Goal: Task Accomplishment & Management: Manage account settings

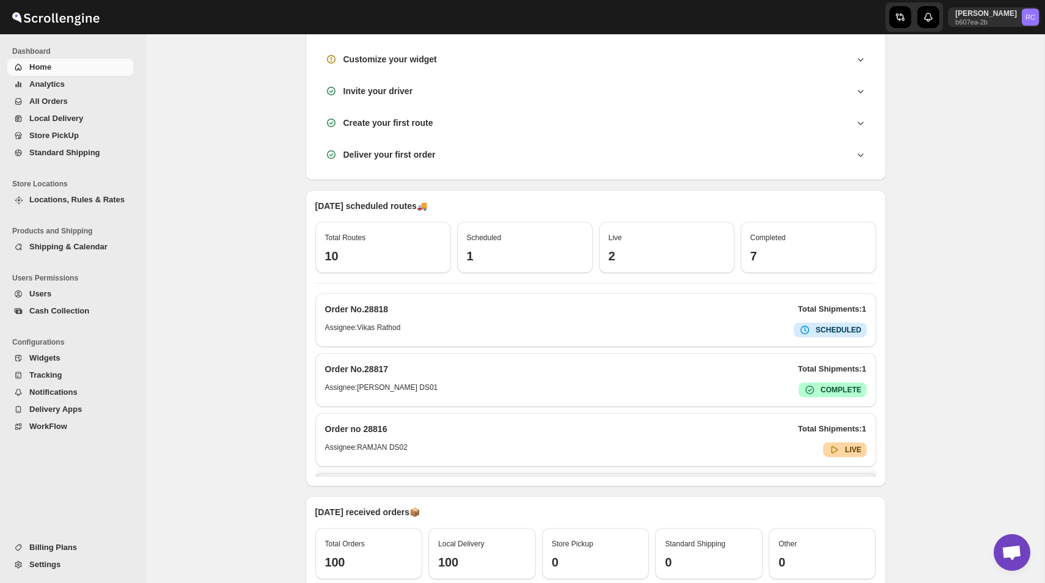
scroll to position [428, 0]
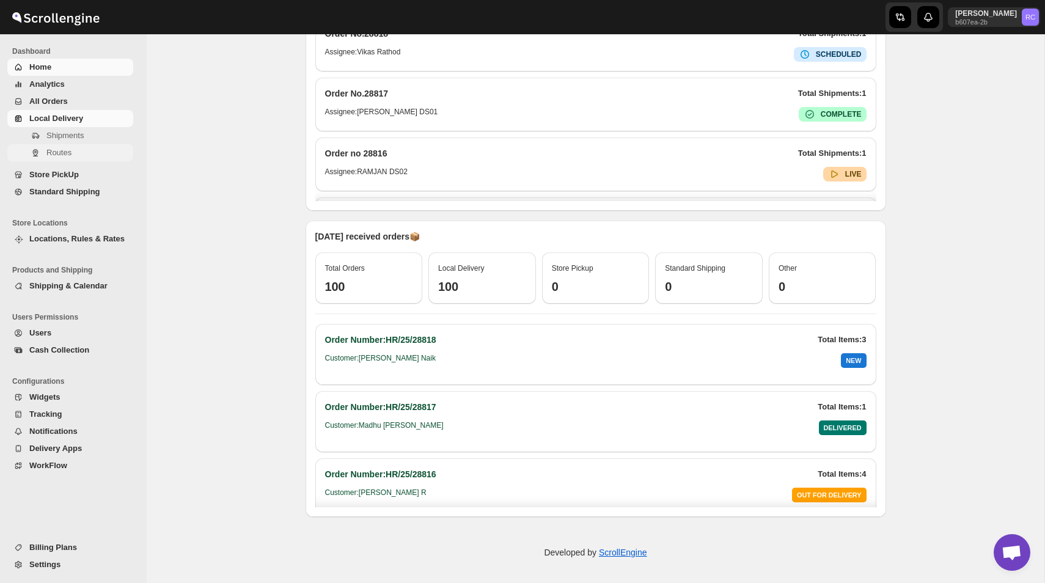
click at [71, 150] on span "Routes" at bounding box center [58, 152] width 25 height 9
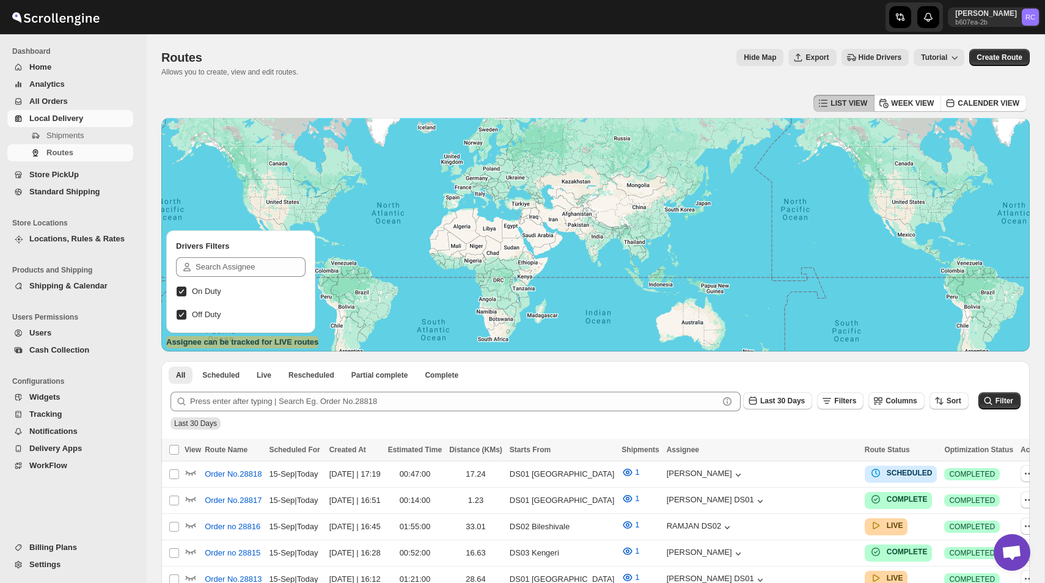
scroll to position [12, 0]
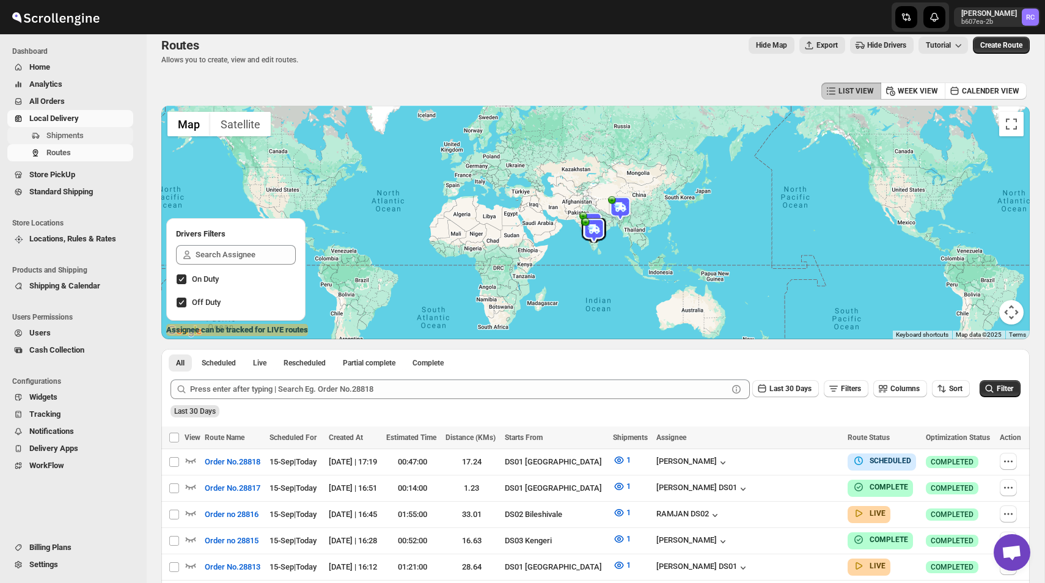
click at [84, 132] on span "Shipments" at bounding box center [64, 135] width 37 height 9
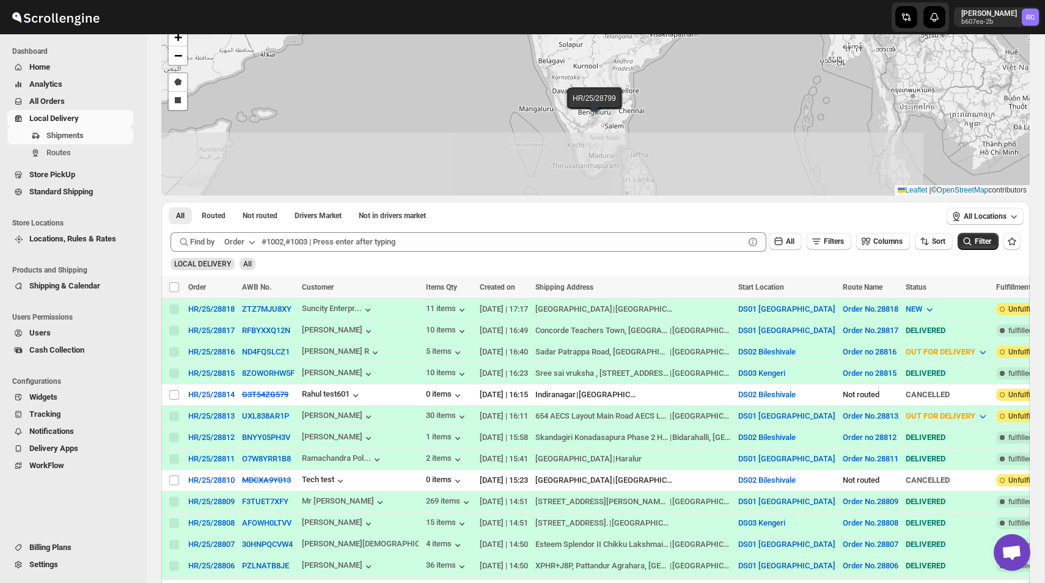
scroll to position [84, 0]
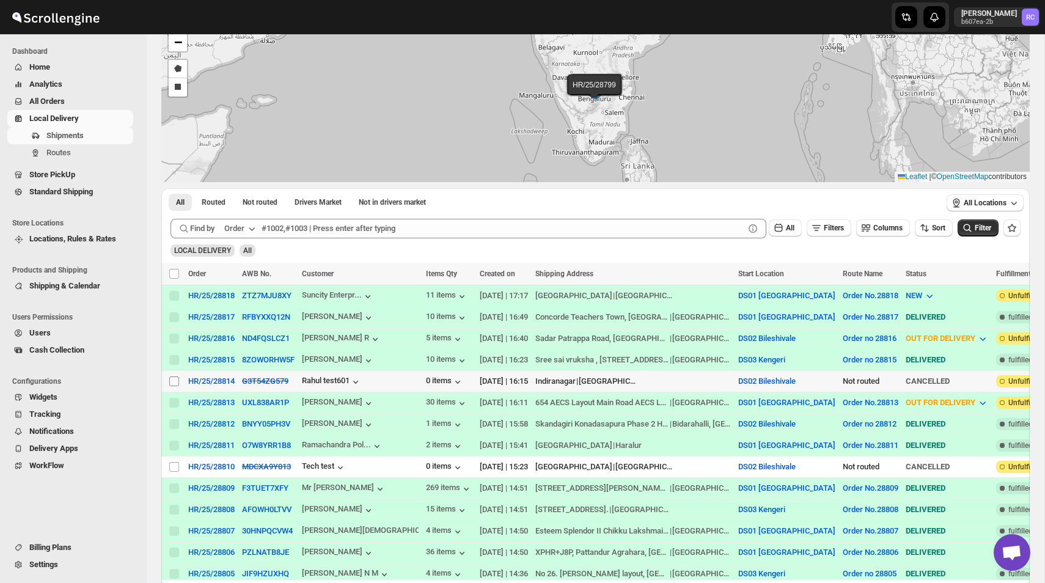
click at [174, 384] on input "Select shipment" at bounding box center [174, 381] width 10 height 10
checkbox input "true"
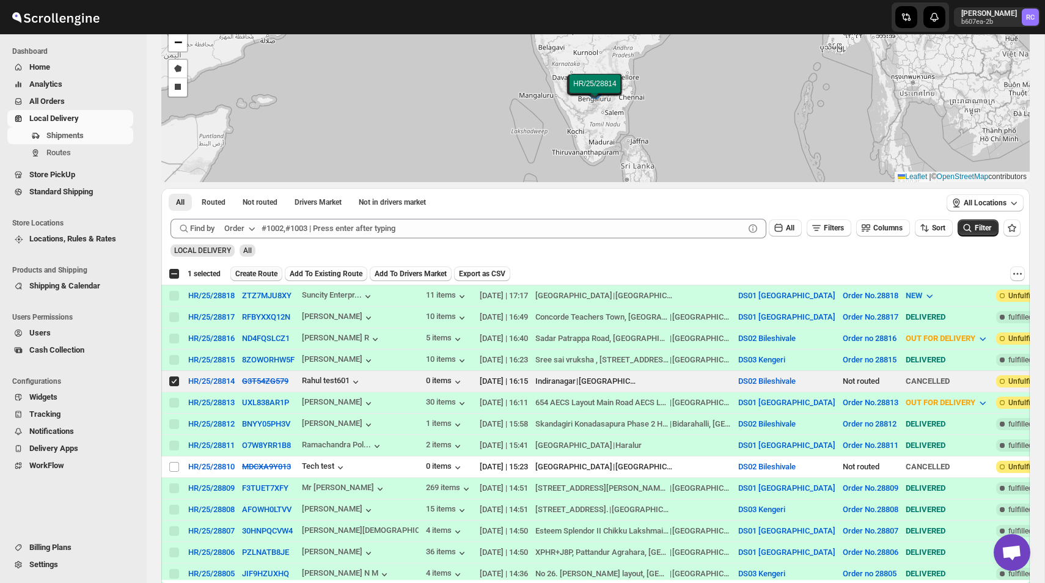
click at [262, 279] on button "Create Route" at bounding box center [256, 273] width 52 height 15
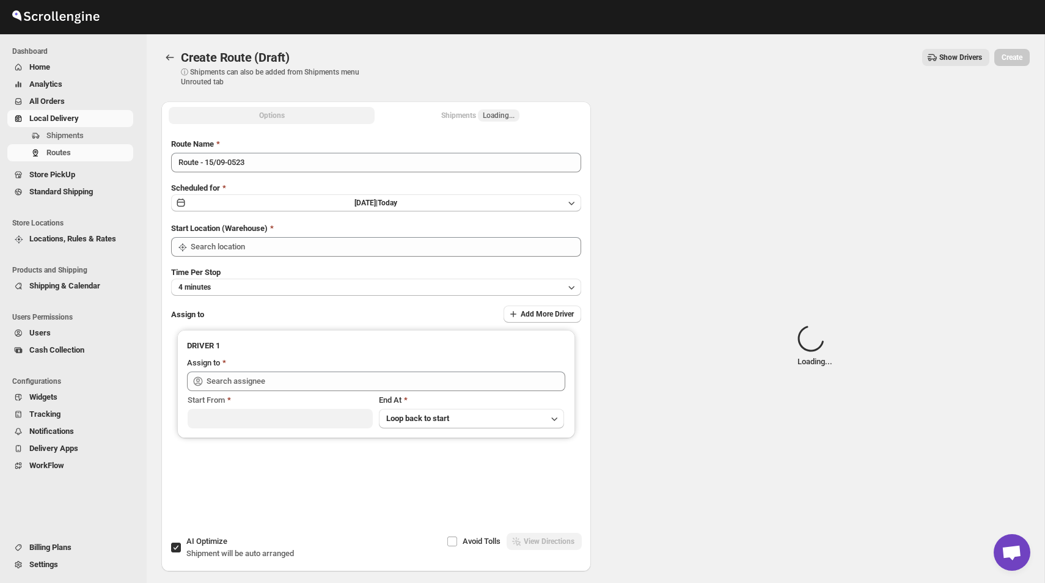
type input "DS02 Bileshivale"
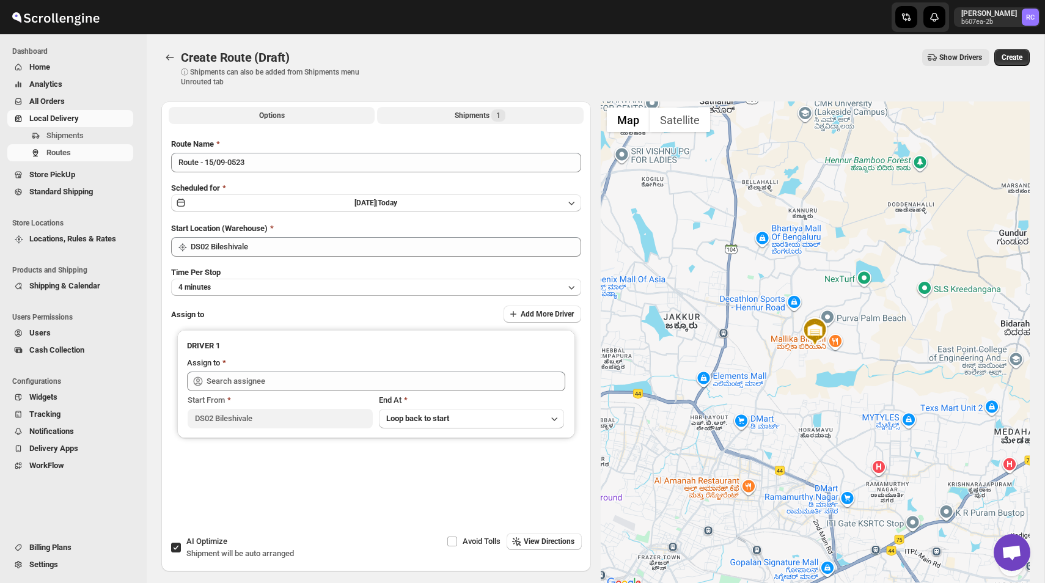
click at [478, 113] on div "Shipments 1" at bounding box center [480, 115] width 51 height 12
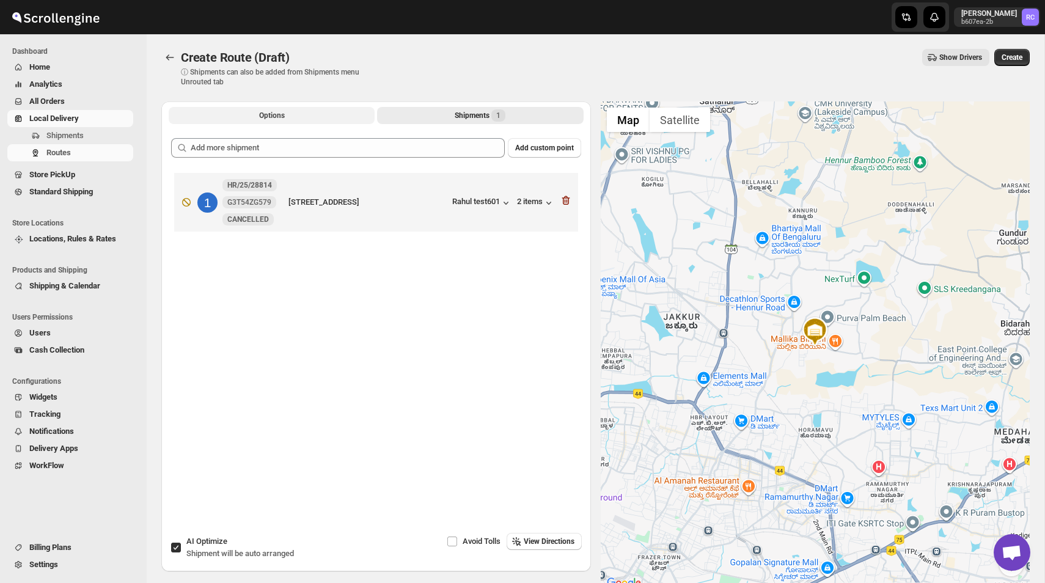
click at [319, 116] on button "Options" at bounding box center [272, 115] width 206 height 17
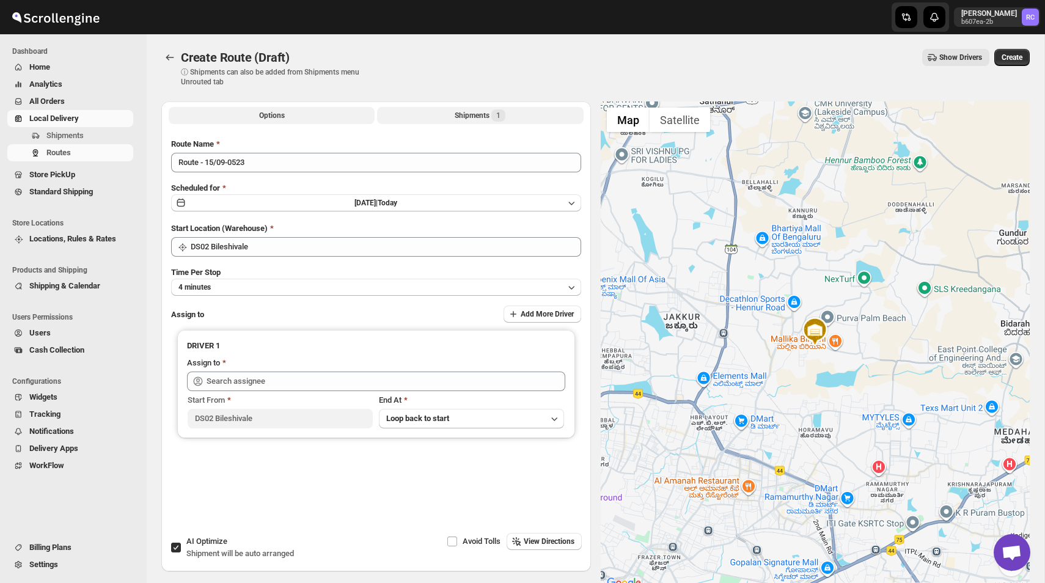
click at [478, 113] on div "Shipments 1" at bounding box center [480, 115] width 51 height 12
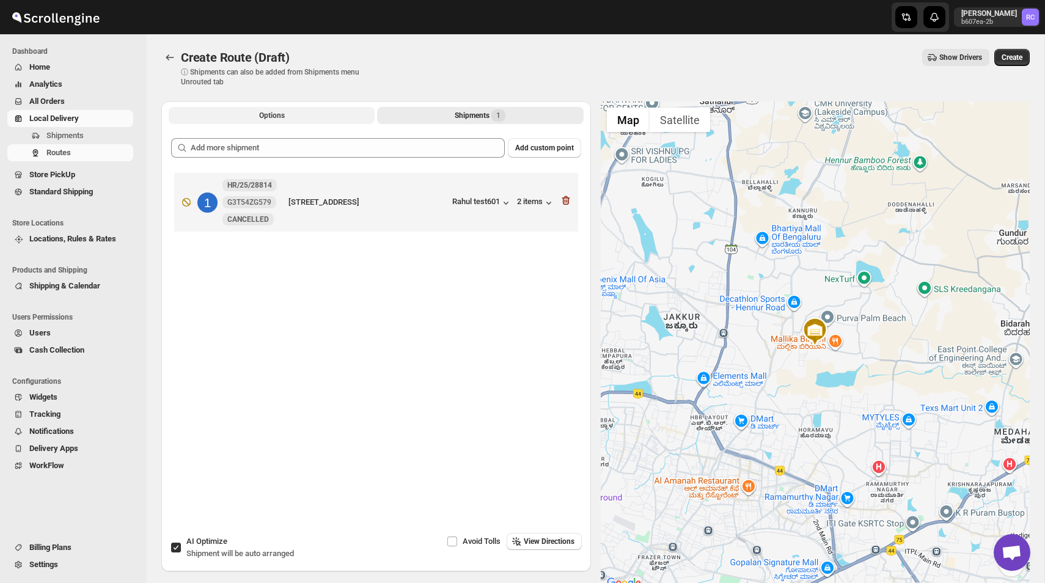
click at [309, 110] on button "Options" at bounding box center [272, 115] width 206 height 17
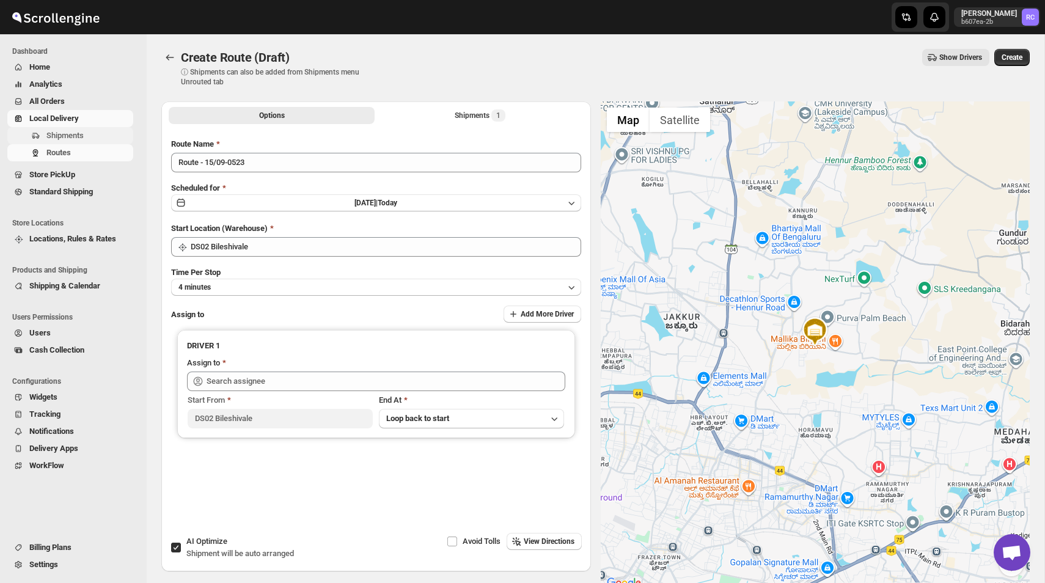
click at [54, 136] on span "Shipments" at bounding box center [64, 135] width 37 height 9
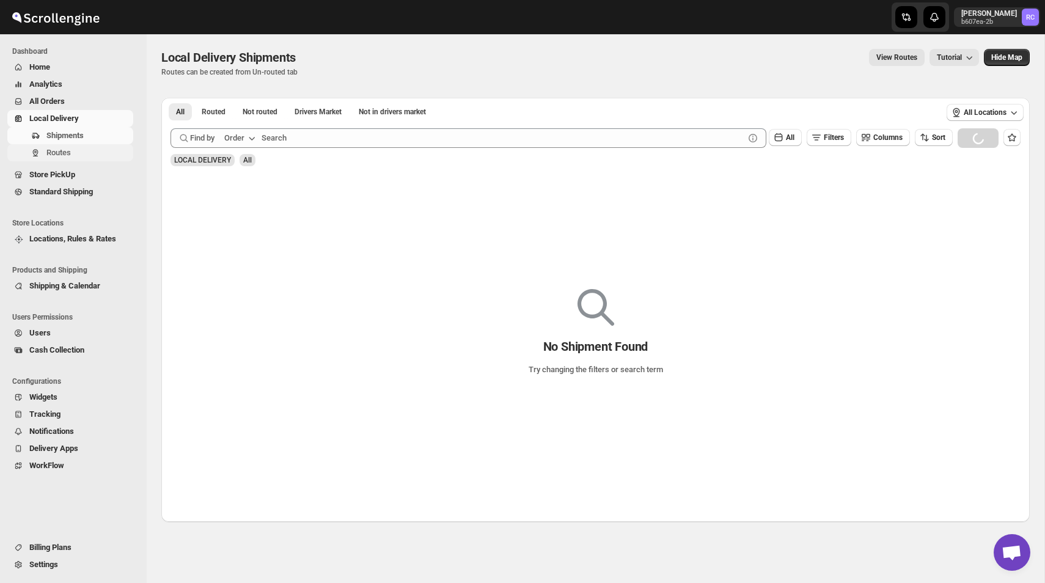
click at [54, 153] on span "Routes" at bounding box center [58, 152] width 24 height 9
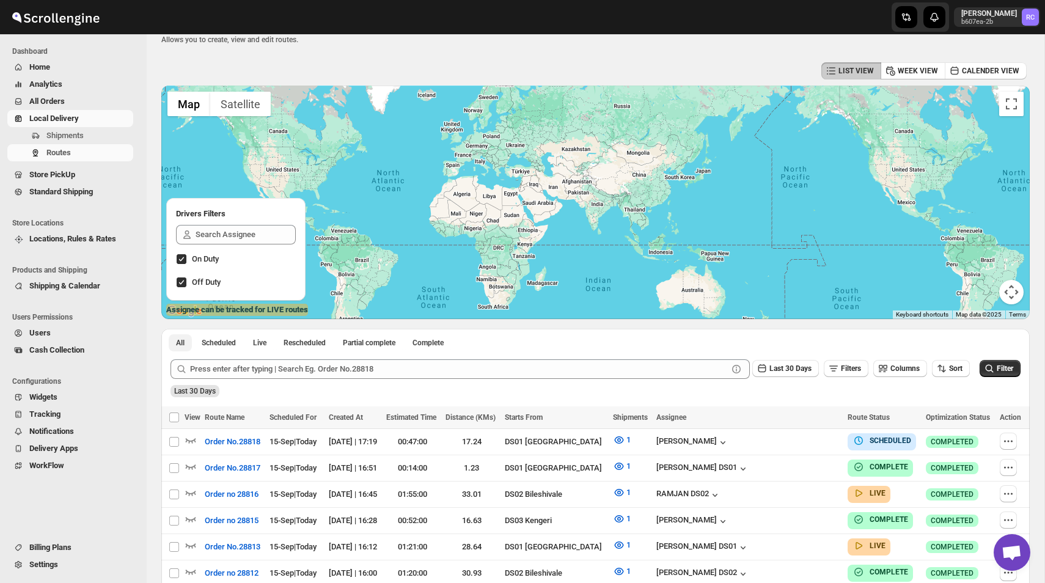
scroll to position [115, 0]
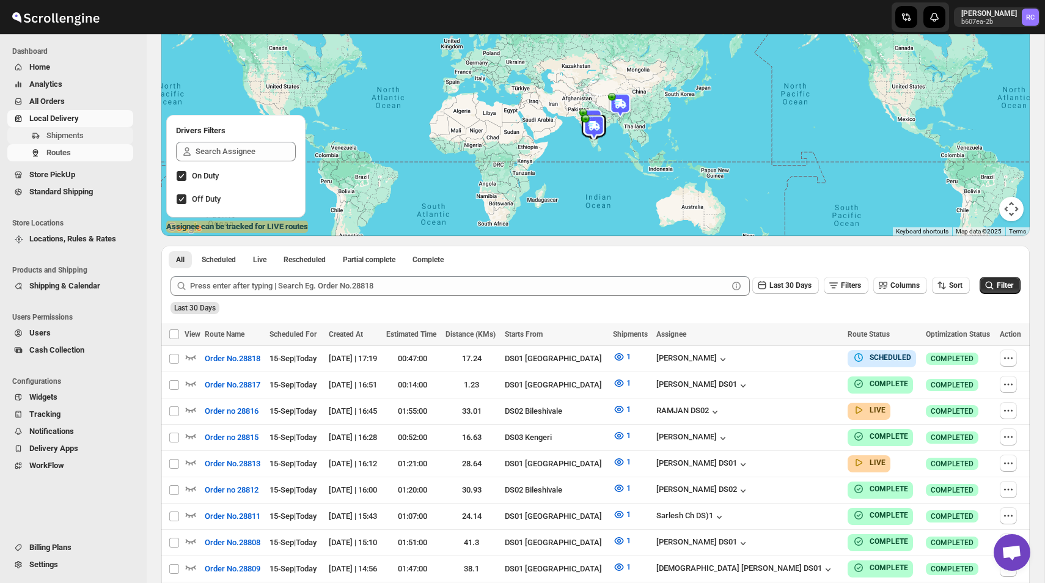
click at [71, 136] on span "Shipments" at bounding box center [64, 135] width 37 height 9
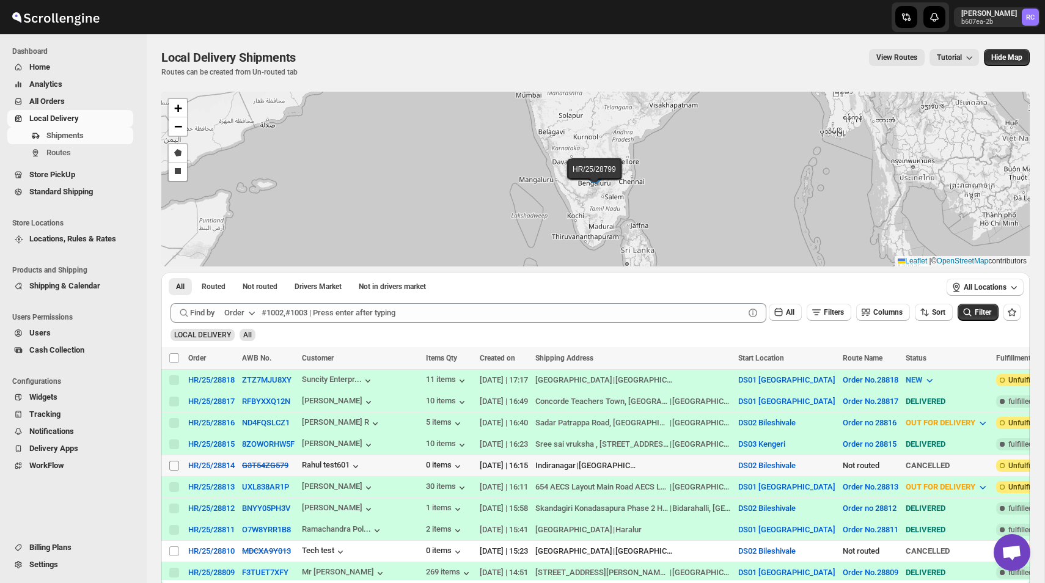
click at [173, 466] on input "Select shipment" at bounding box center [174, 466] width 10 height 10
checkbox input "true"
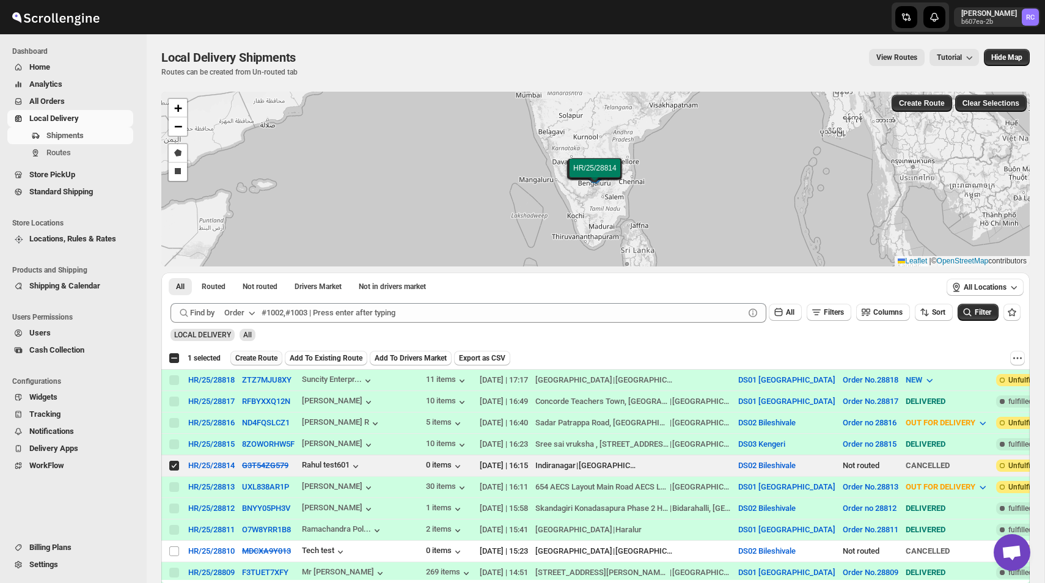
click at [253, 355] on span "Create Route" at bounding box center [256, 358] width 42 height 10
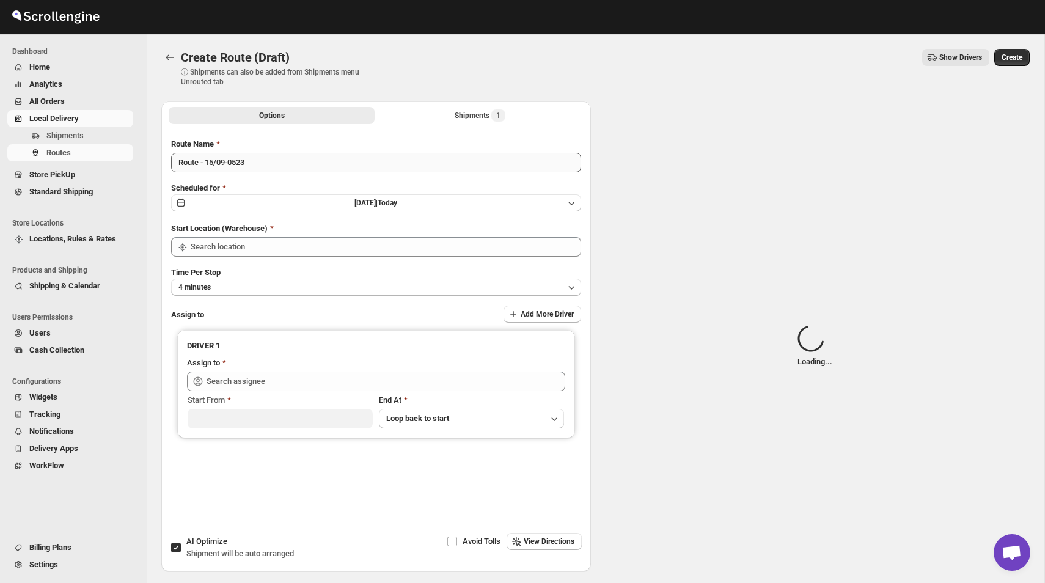
type input "DS02 Bileshivale"
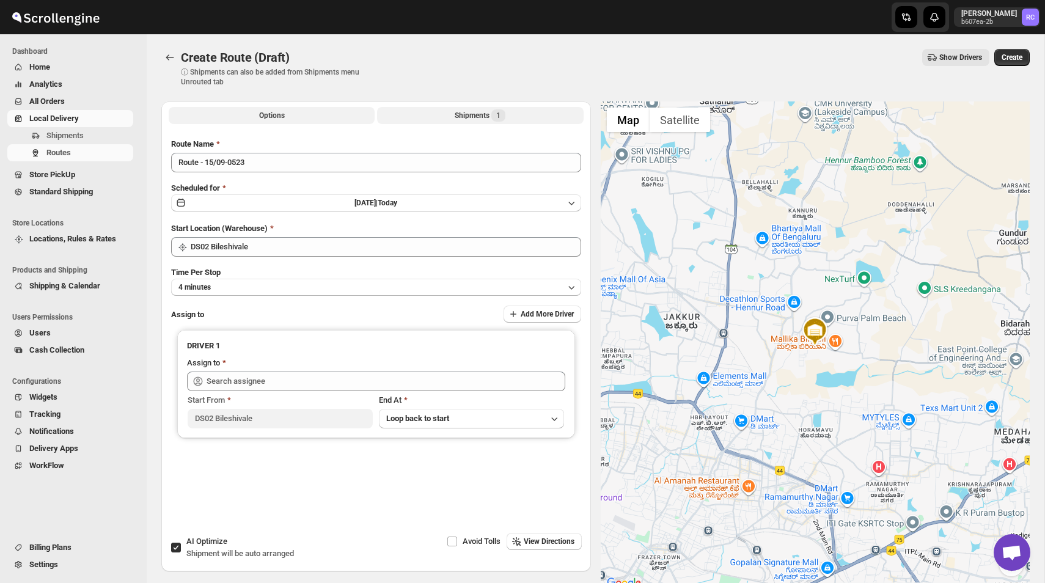
click at [460, 114] on div "Shipments 1" at bounding box center [480, 115] width 51 height 12
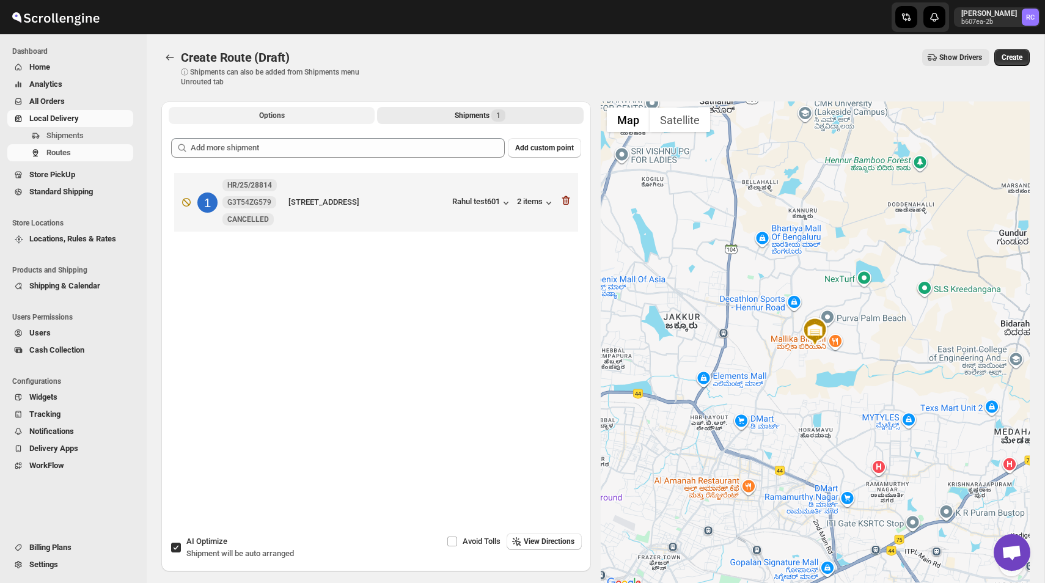
click at [280, 109] on button "Options" at bounding box center [272, 115] width 206 height 17
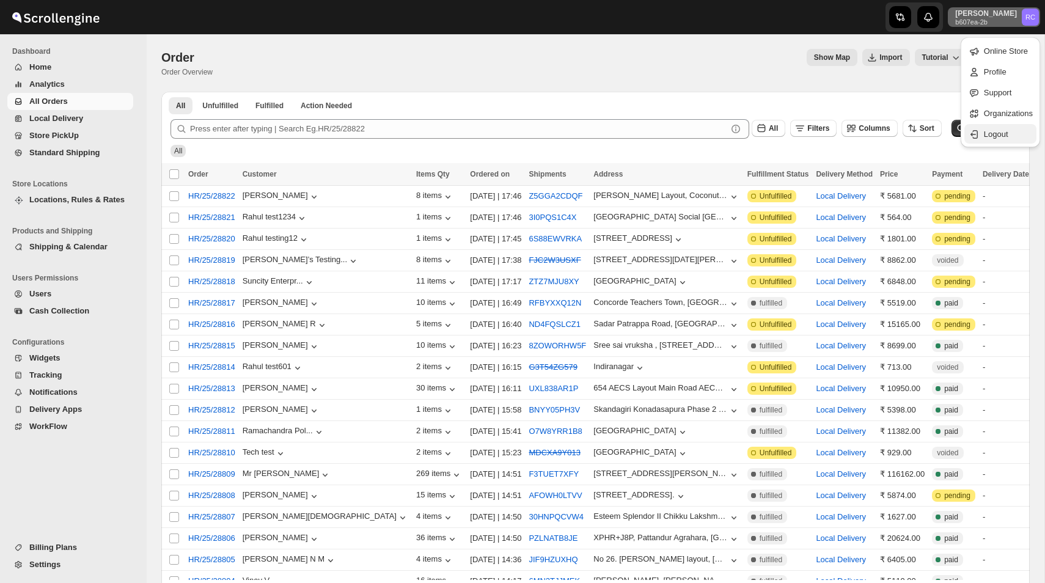
click at [986, 128] on span "Logout" at bounding box center [1008, 134] width 49 height 12
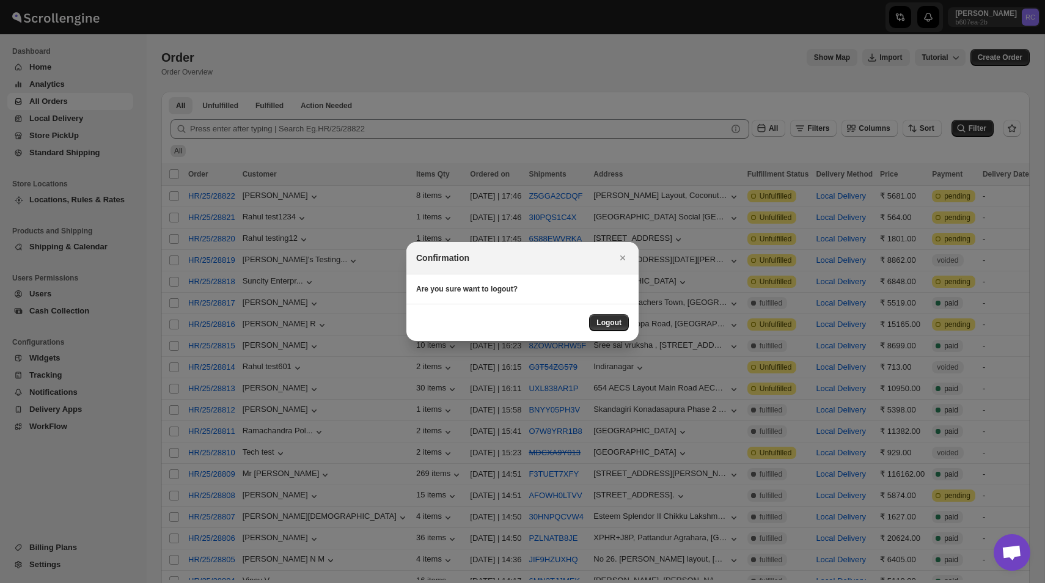
click at [613, 312] on div "Logout" at bounding box center [522, 322] width 232 height 37
click at [613, 318] on span "Logout" at bounding box center [608, 323] width 25 height 10
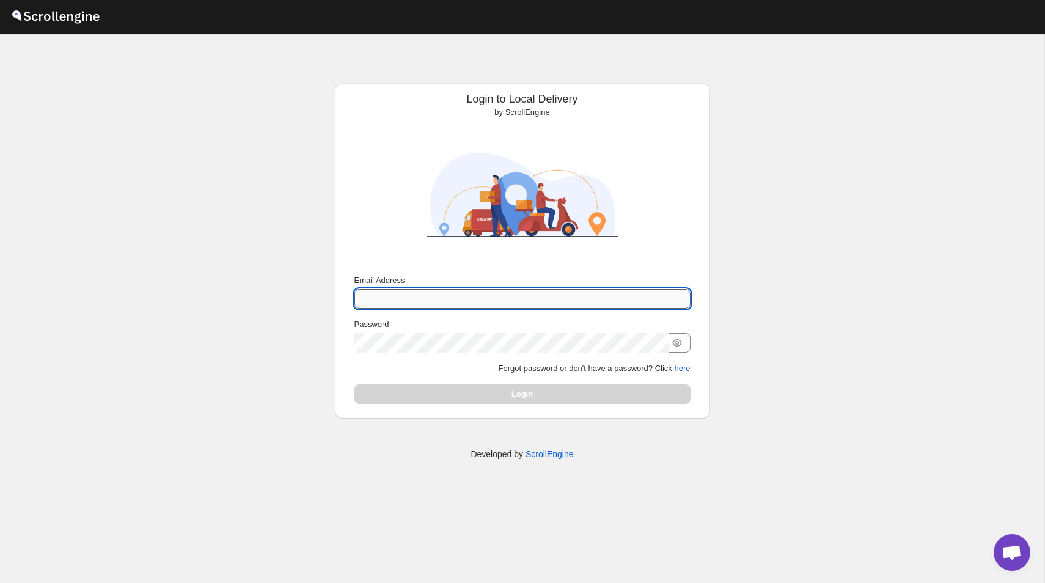
click at [562, 302] on input "Email Address" at bounding box center [522, 299] width 336 height 20
type input "[PERSON_NAME][EMAIL_ADDRESS][DOMAIN_NAME]"
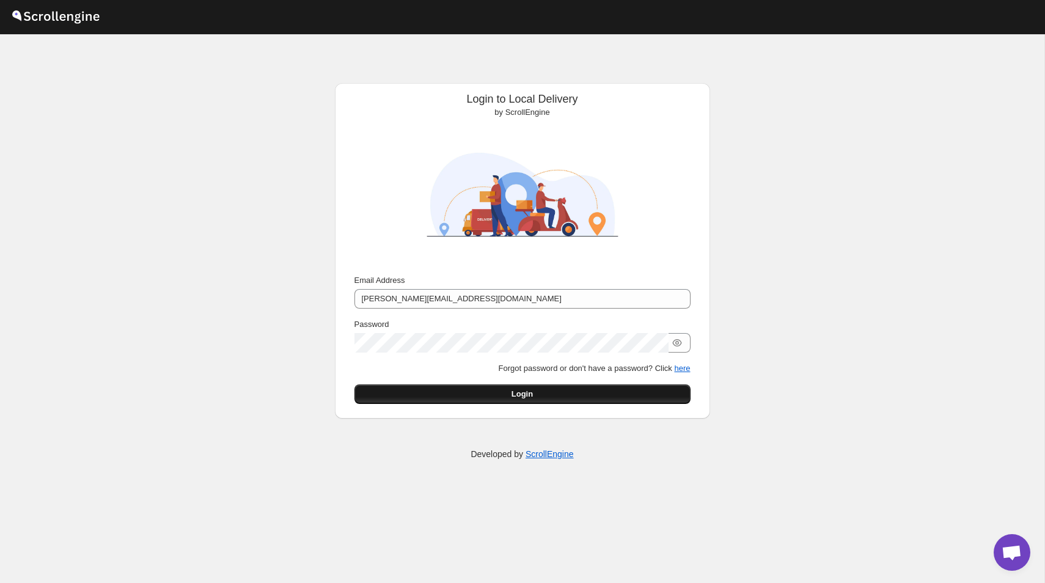
click at [532, 391] on span "Login" at bounding box center [521, 394] width 21 height 12
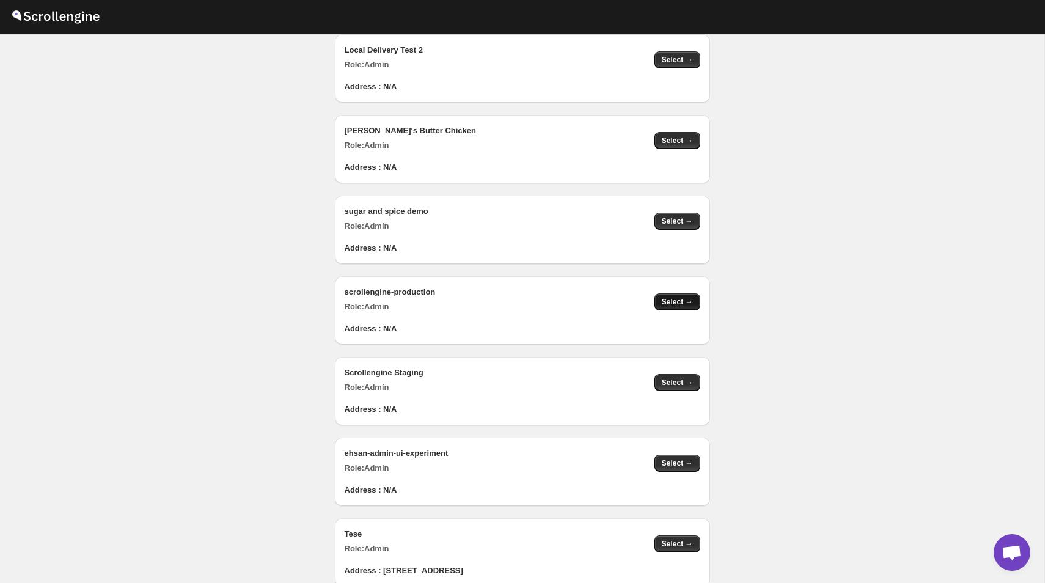
click at [677, 296] on button "Select →" at bounding box center [677, 301] width 46 height 17
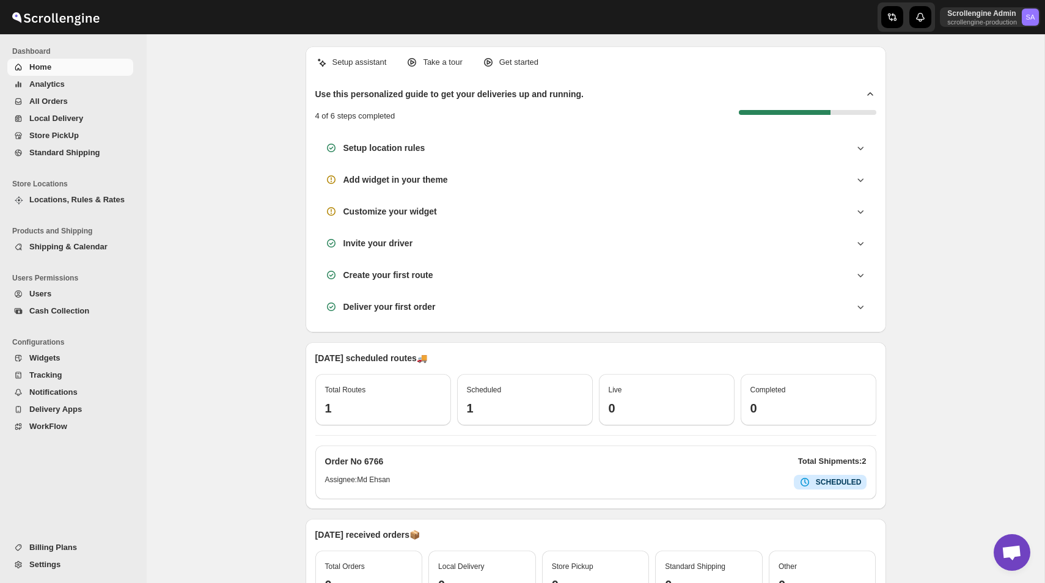
click at [74, 200] on span "Locations, Rules & Rates" at bounding box center [76, 199] width 95 height 9
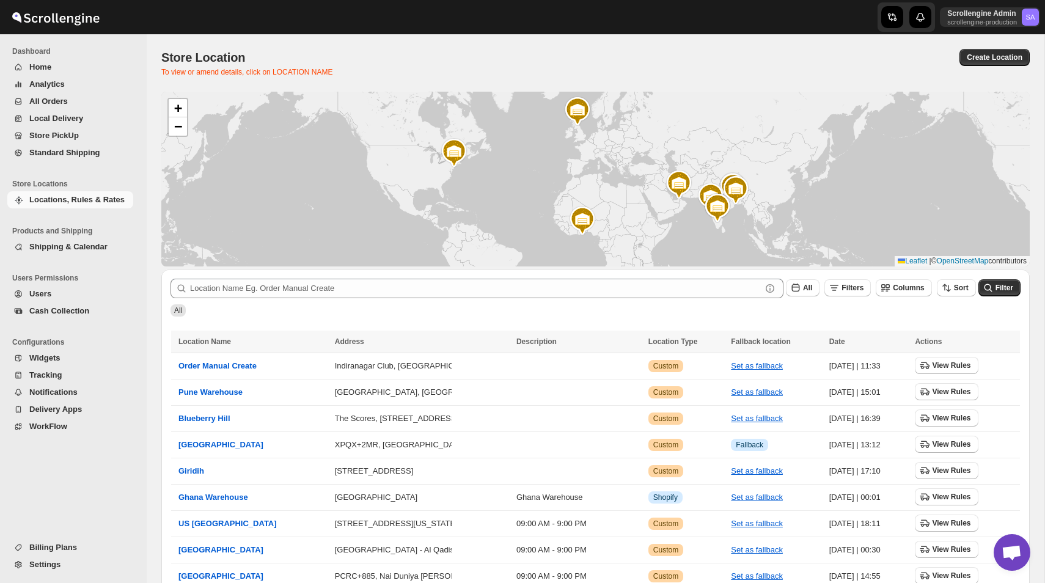
click at [70, 239] on button "Shipping & Calendar" at bounding box center [70, 246] width 126 height 17
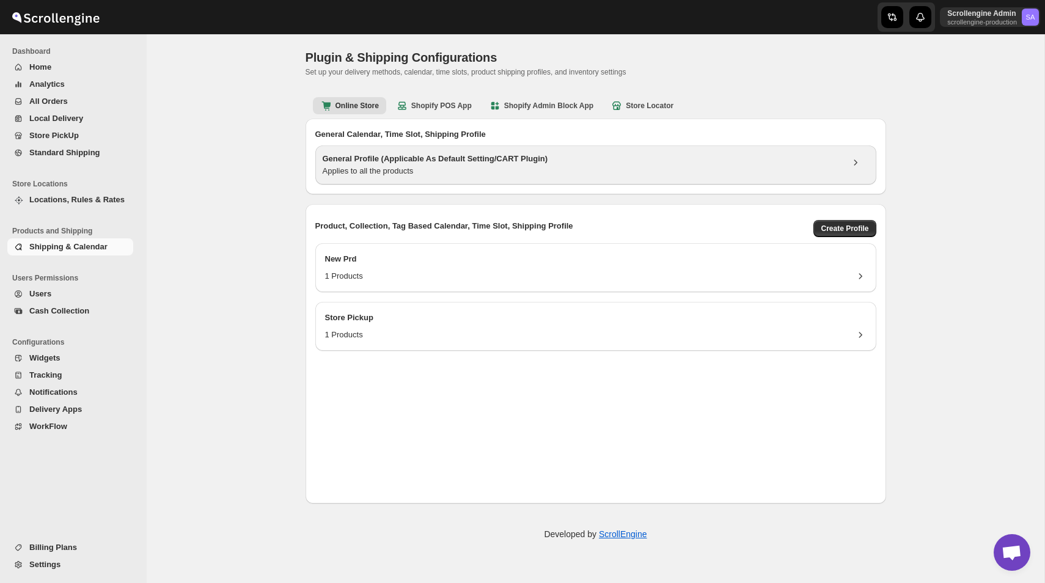
click at [433, 153] on h3 "General Profile (Applicable As Default Setting/CART Plugin)" at bounding box center [582, 159] width 519 height 12
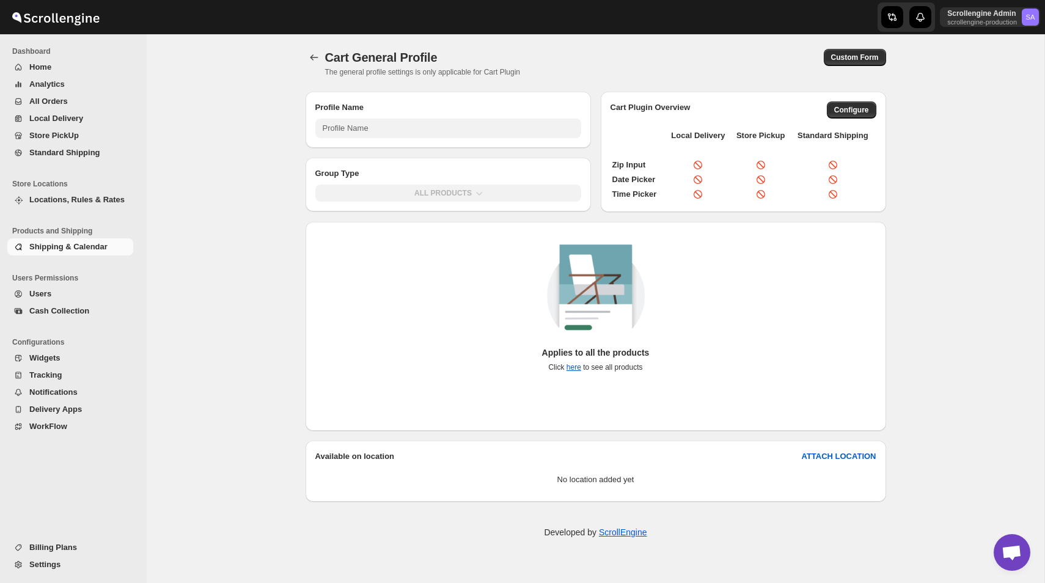
type input "General Profile (Applicable As Default Setting/CART Plugin)"
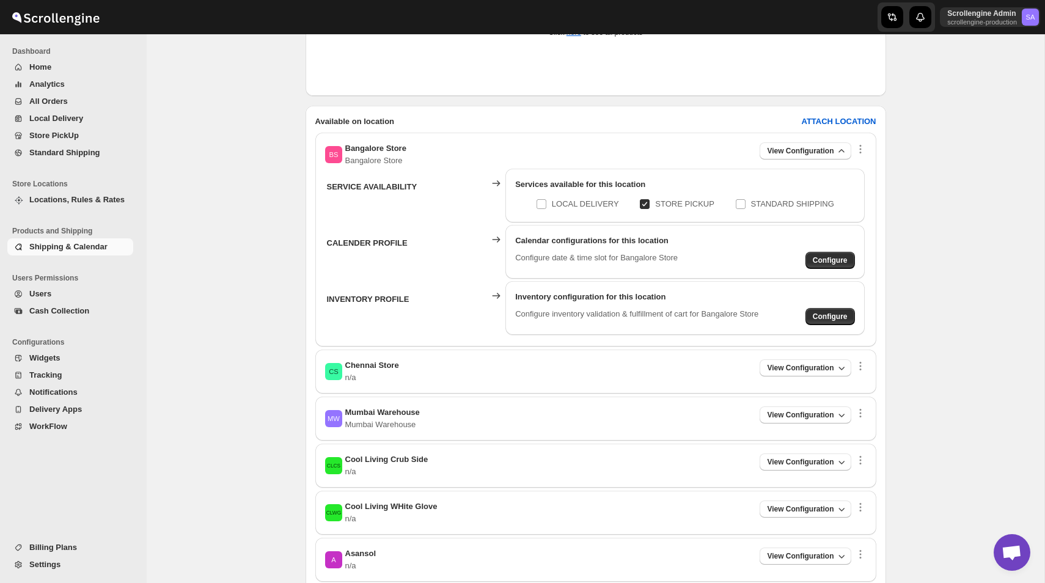
scroll to position [375, 0]
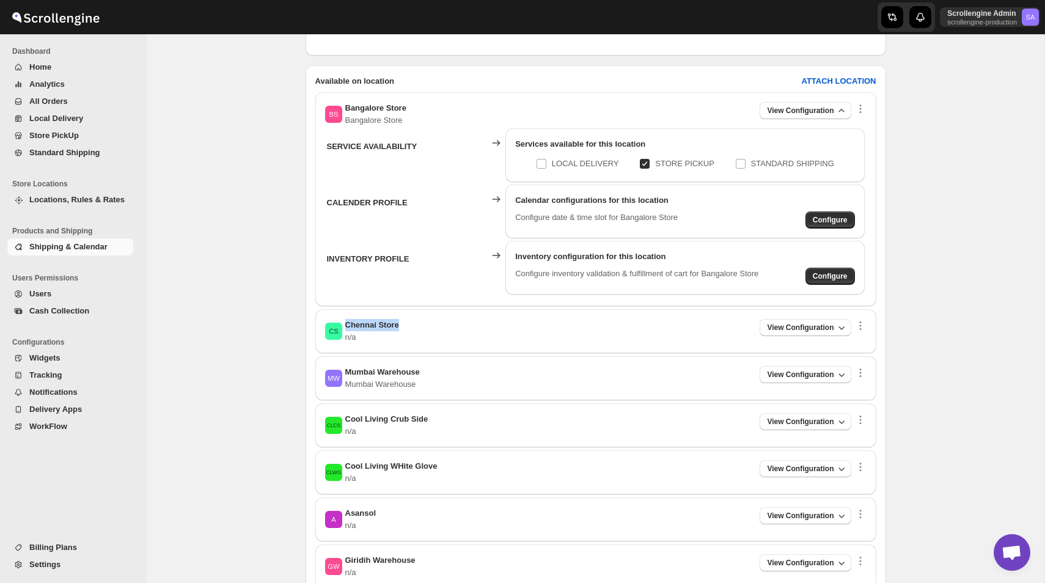
drag, startPoint x: 346, startPoint y: 327, endPoint x: 445, endPoint y: 326, distance: 98.4
click at [445, 327] on div "CS Chennai Store n/a View Configuration" at bounding box center [595, 331] width 541 height 24
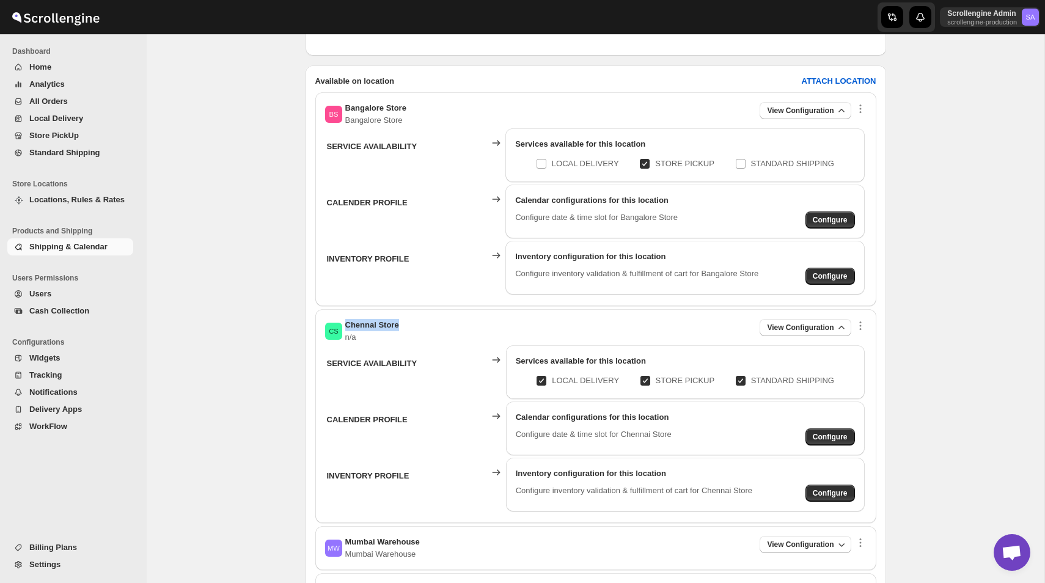
click at [445, 326] on div "CS Chennai Store n/a View Configuration" at bounding box center [595, 331] width 541 height 24
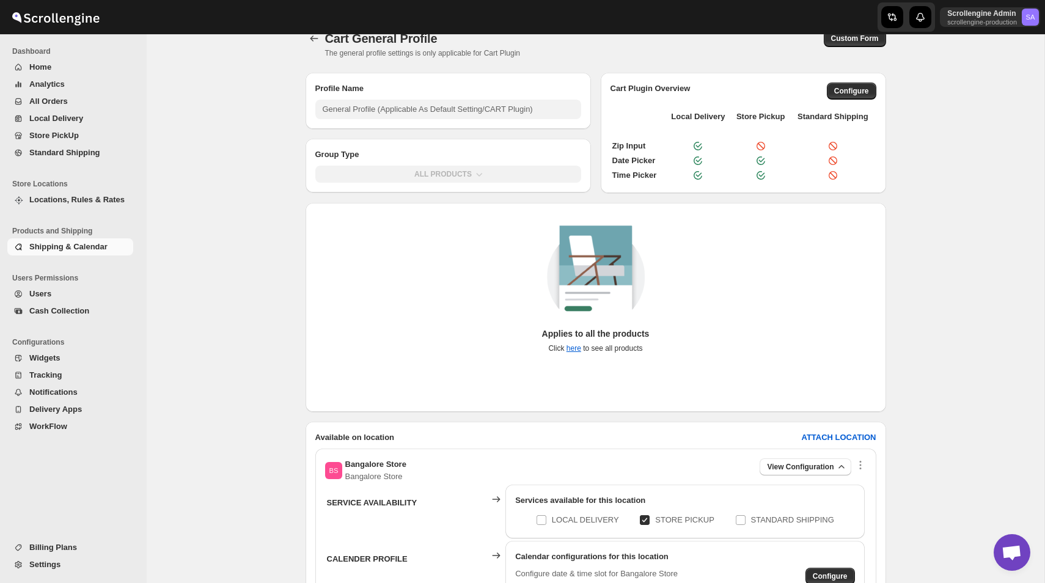
scroll to position [0, 0]
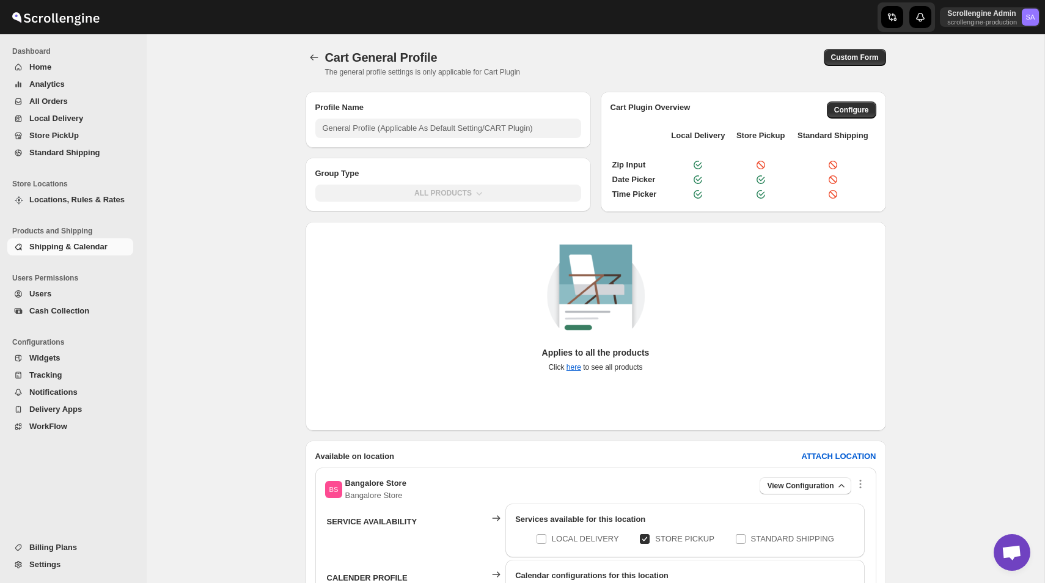
click at [87, 237] on li "Products and Shipping" at bounding box center [70, 231] width 141 height 15
click at [92, 245] on span "Shipping & Calendar" at bounding box center [68, 246] width 78 height 9
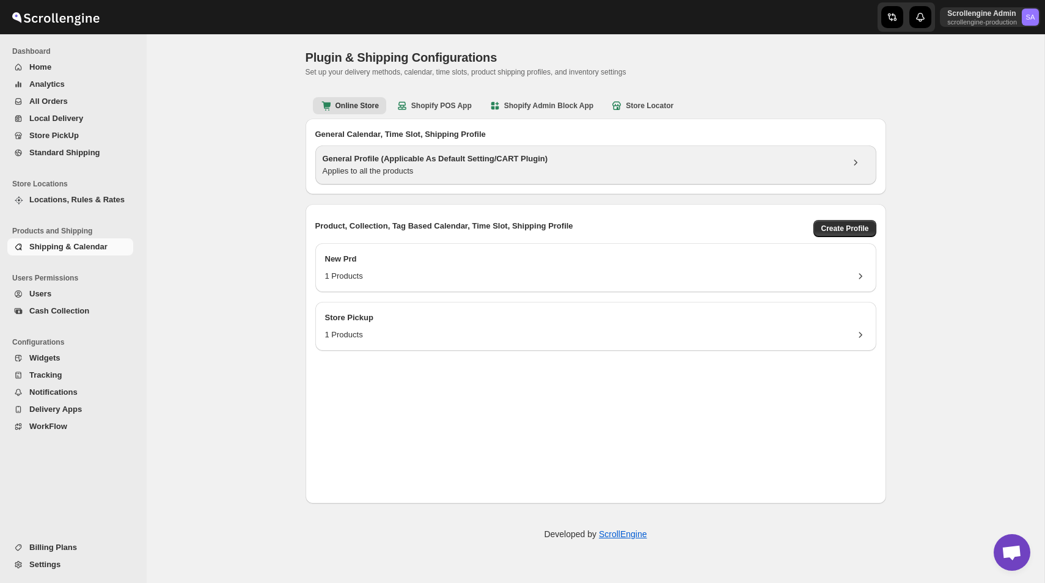
click at [430, 164] on h3 "General Profile (Applicable As Default Setting/CART Plugin)" at bounding box center [582, 159] width 519 height 12
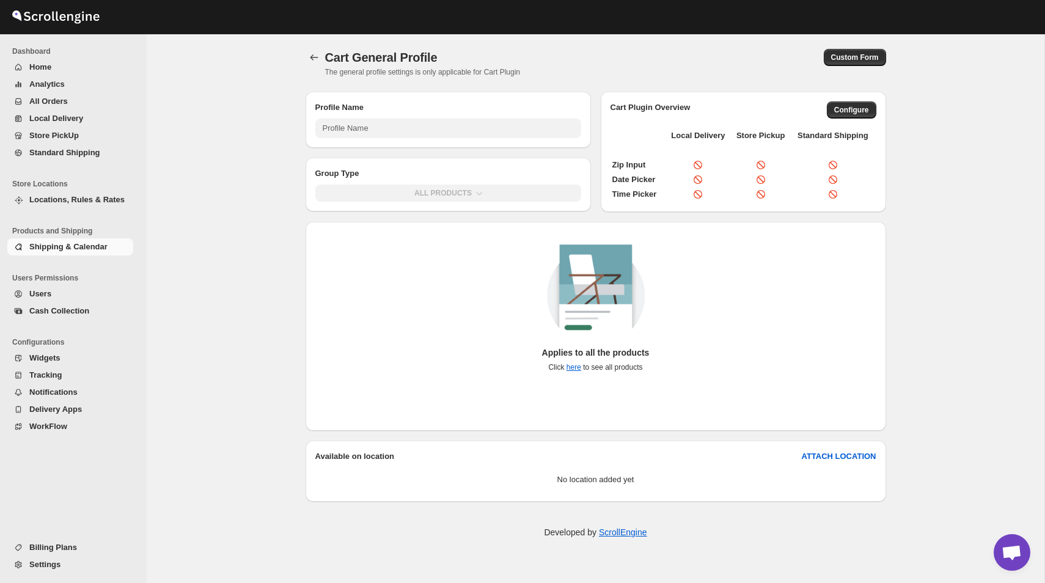
type input "General Profile (Applicable As Default Setting/CART Plugin)"
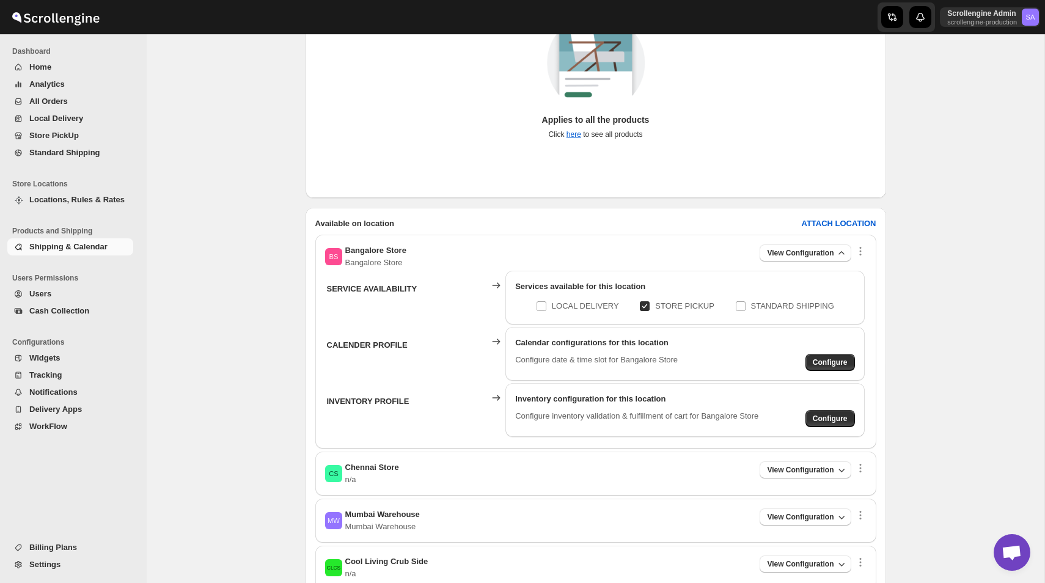
scroll to position [345, 0]
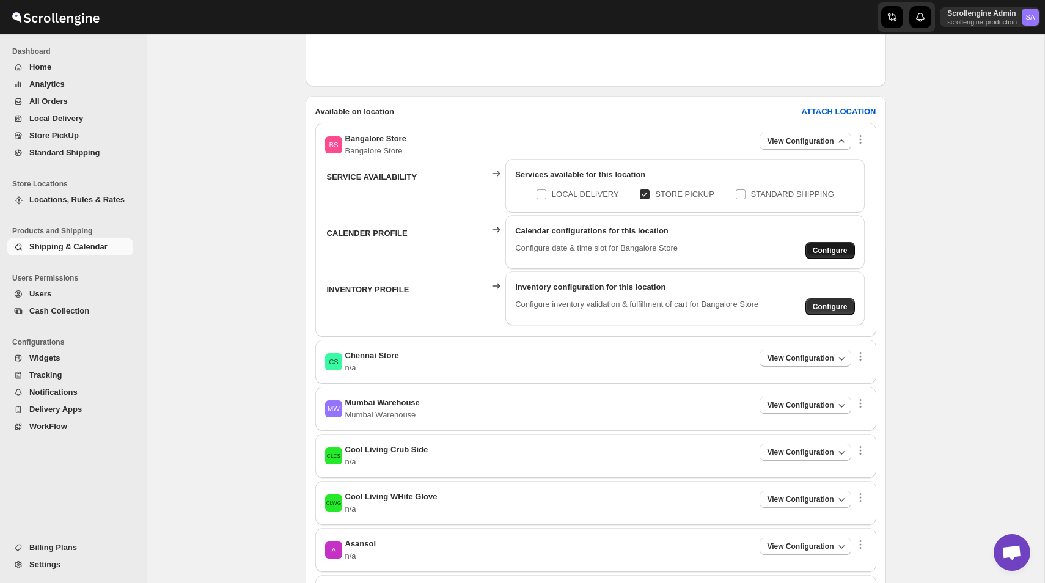
click at [829, 252] on span "Configure" at bounding box center [830, 251] width 35 height 10
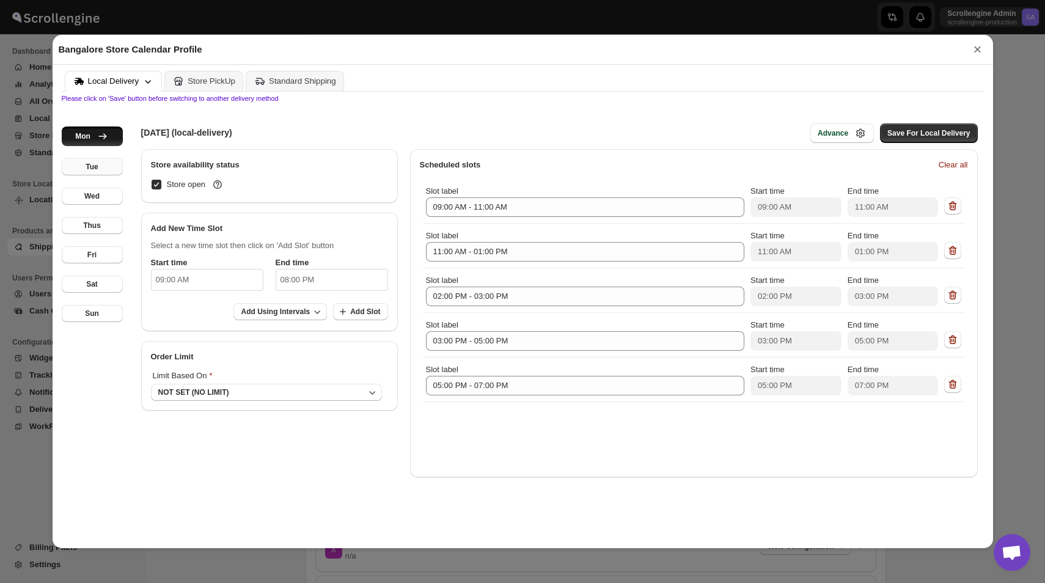
click at [101, 171] on button "Tue" at bounding box center [92, 166] width 61 height 17
click at [101, 195] on button "Wed" at bounding box center [92, 196] width 61 height 17
click at [101, 218] on button "Thus" at bounding box center [92, 225] width 61 height 17
click at [100, 247] on button "Fri" at bounding box center [92, 254] width 61 height 17
click at [97, 281] on div "Sat" at bounding box center [92, 284] width 12 height 10
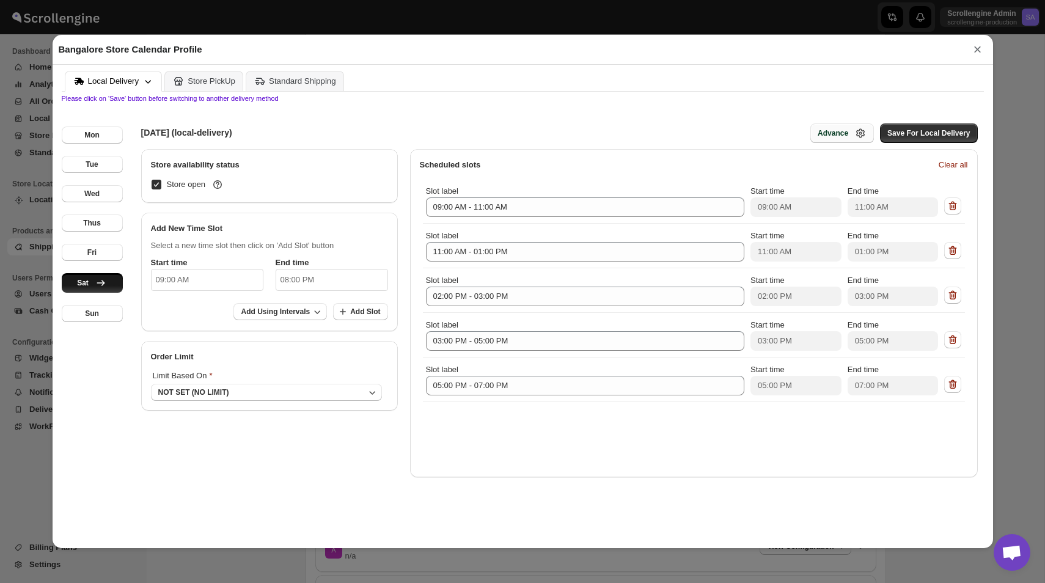
click at [827, 134] on div "Advance" at bounding box center [833, 133] width 31 height 10
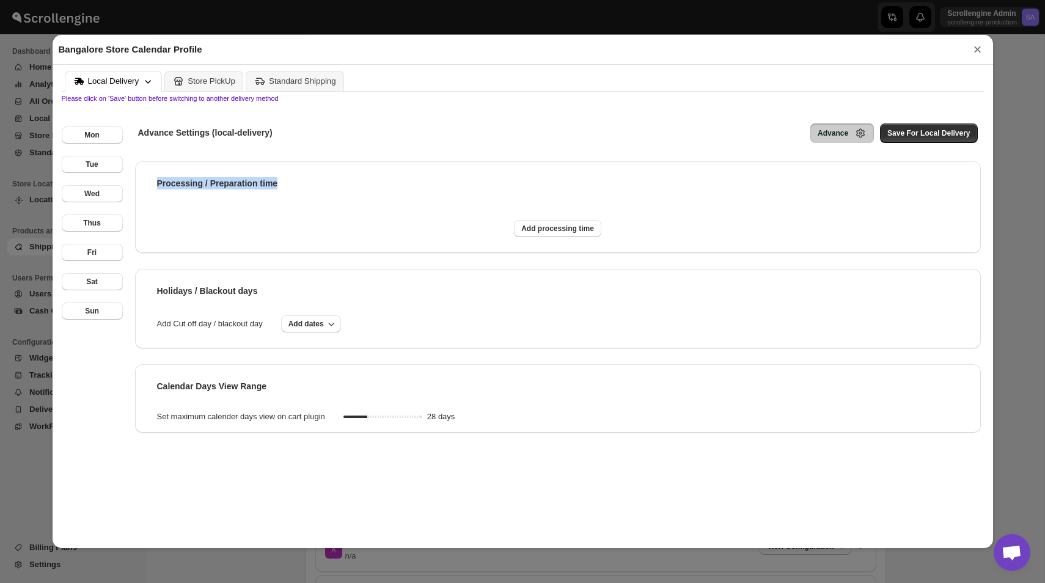
drag, startPoint x: 149, startPoint y: 180, endPoint x: 312, endPoint y: 180, distance: 163.1
click at [312, 180] on div "Processing / Preparation time" at bounding box center [558, 183] width 826 height 24
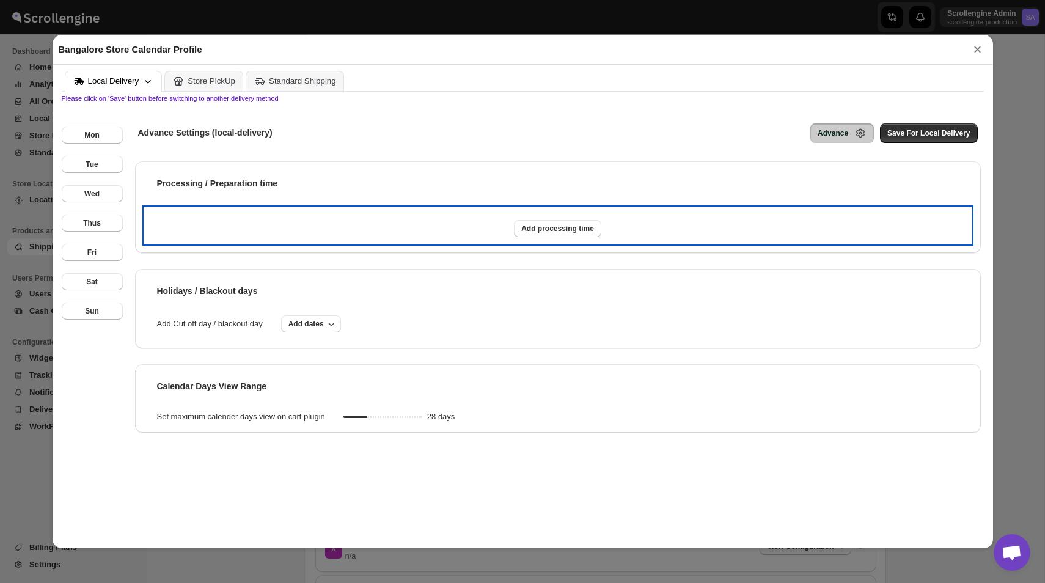
click at [543, 236] on div "Add processing time" at bounding box center [558, 225] width 826 height 35
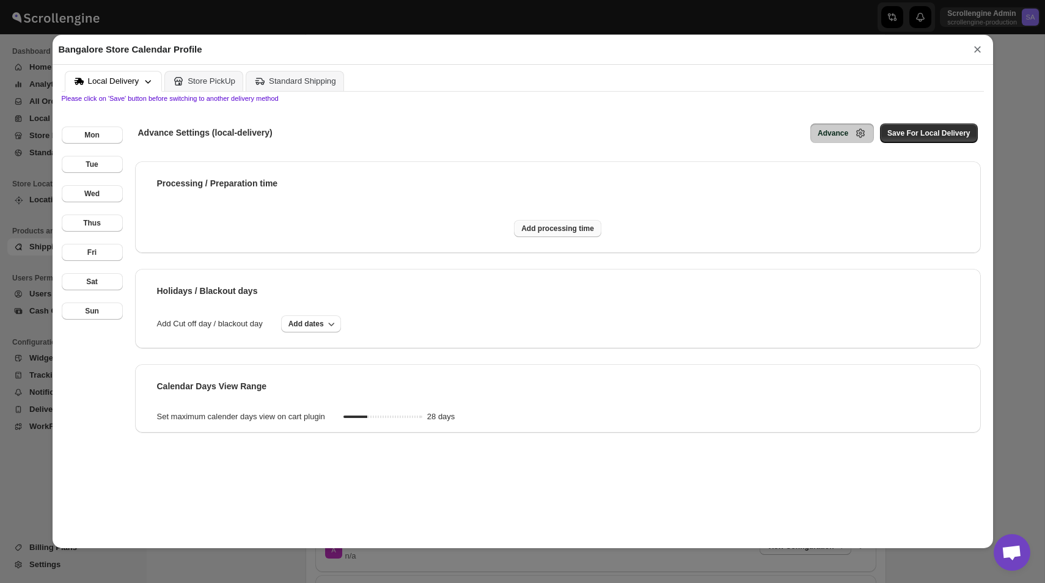
click at [545, 221] on button "Add processing time" at bounding box center [557, 228] width 87 height 17
select select "DAY"
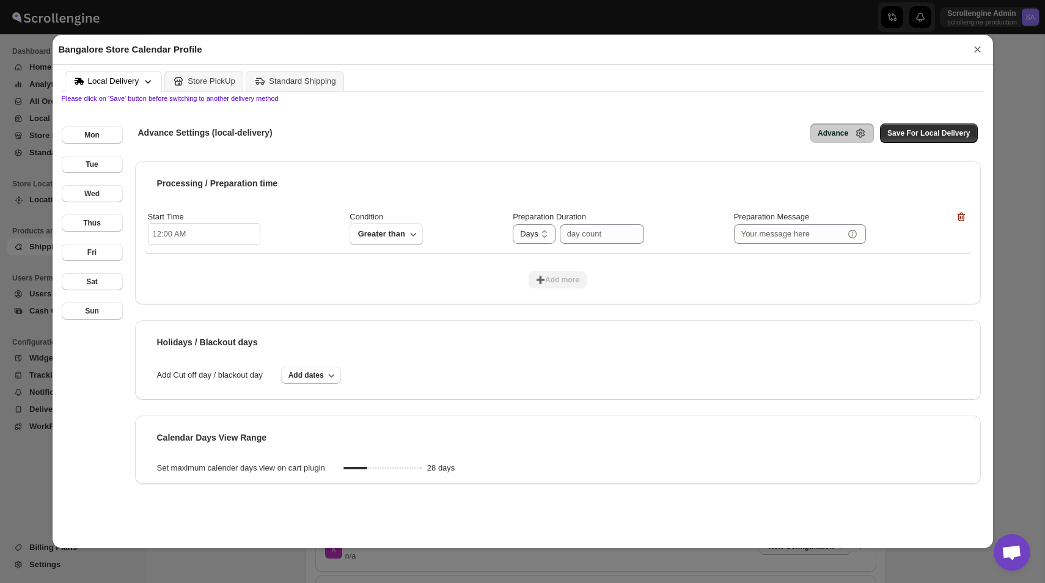
click at [203, 235] on input "12:00 AM" at bounding box center [204, 234] width 112 height 22
click at [360, 233] on span "Greater than" at bounding box center [381, 234] width 49 height 15
click at [370, 262] on div "Greater than" at bounding box center [365, 261] width 47 height 12
click at [532, 230] on select "Hours Days" at bounding box center [534, 234] width 43 height 20
click at [593, 235] on input "number" at bounding box center [593, 234] width 66 height 20
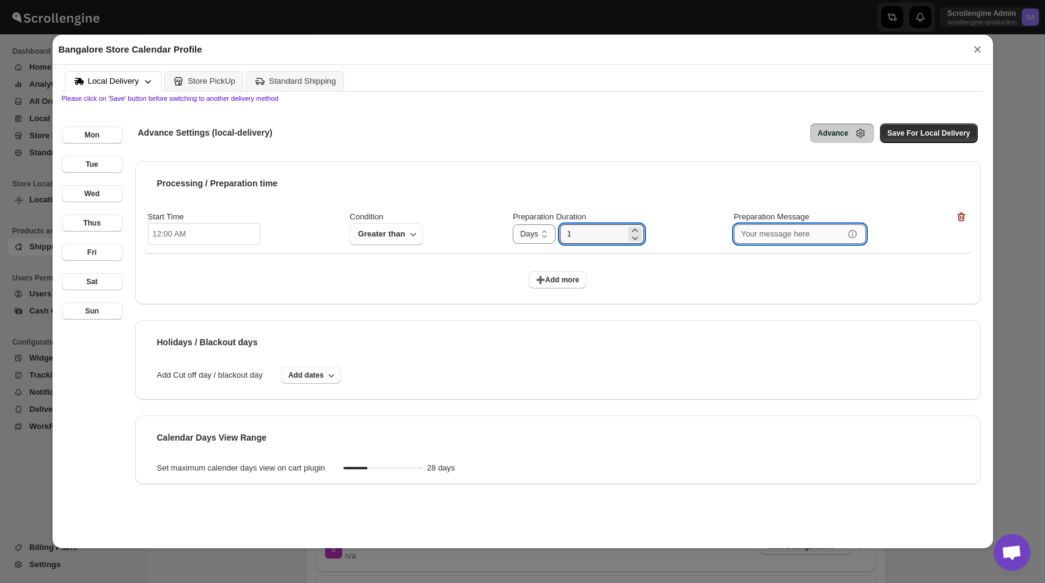
type input "01"
click at [759, 234] on input "text" at bounding box center [789, 234] width 110 height 20
click at [949, 133] on span "Save For Local Delivery" at bounding box center [928, 133] width 82 height 10
click at [978, 54] on button "×" at bounding box center [977, 49] width 18 height 17
